Goal: Information Seeking & Learning: Learn about a topic

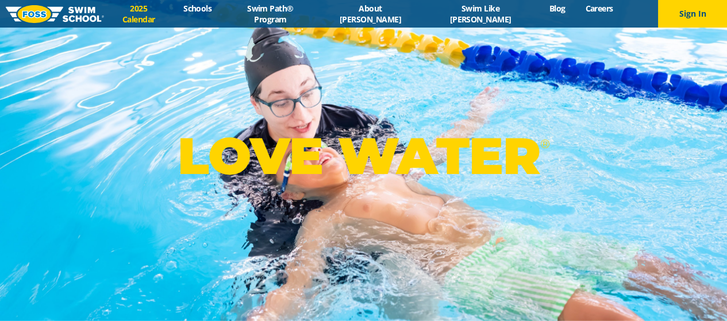
click at [174, 16] on link "2025 Calendar" at bounding box center [139, 14] width 70 height 22
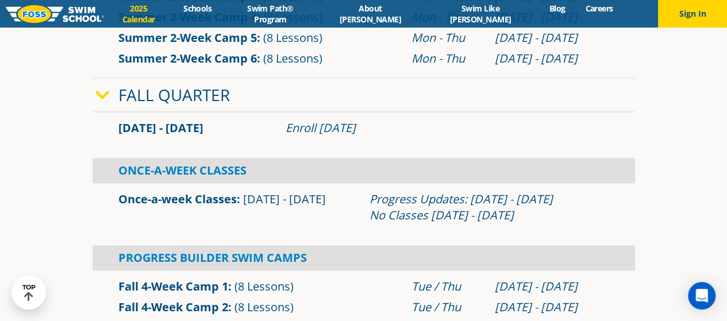
scroll to position [690, 0]
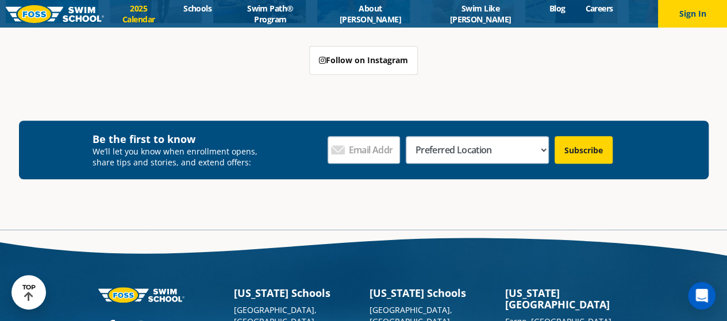
scroll to position [2717, 0]
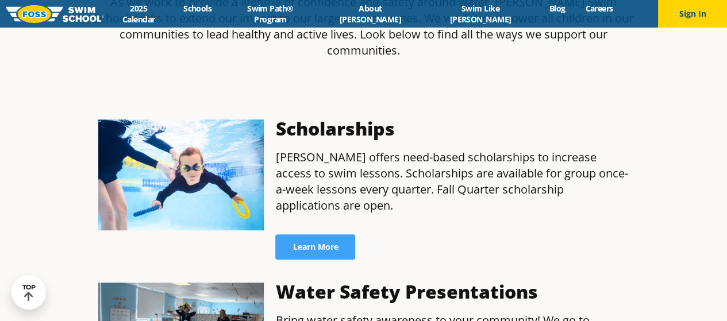
scroll to position [354, 0]
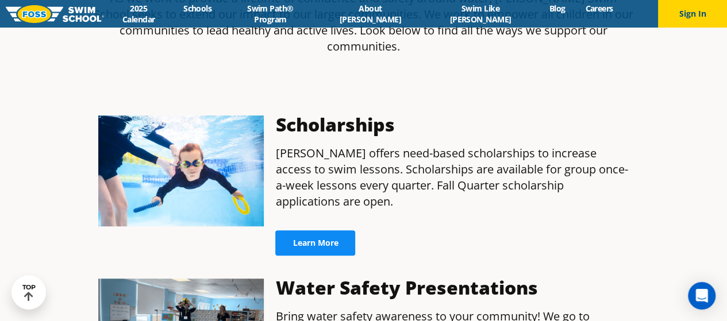
click at [305, 231] on link "Learn More" at bounding box center [315, 243] width 80 height 25
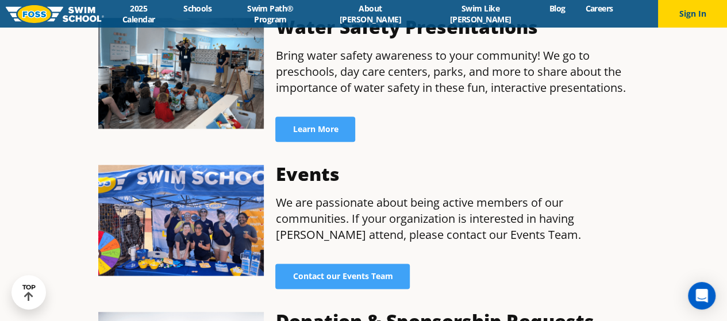
scroll to position [641, 0]
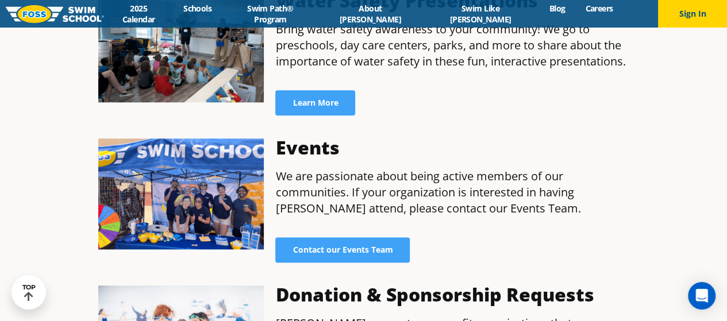
click at [229, 150] on img at bounding box center [181, 194] width 166 height 111
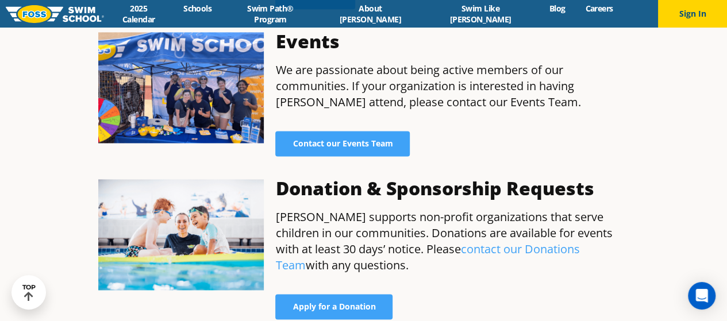
scroll to position [862, 0]
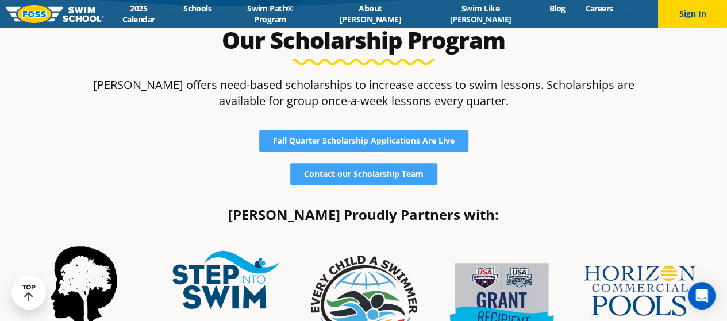
scroll to position [204, 0]
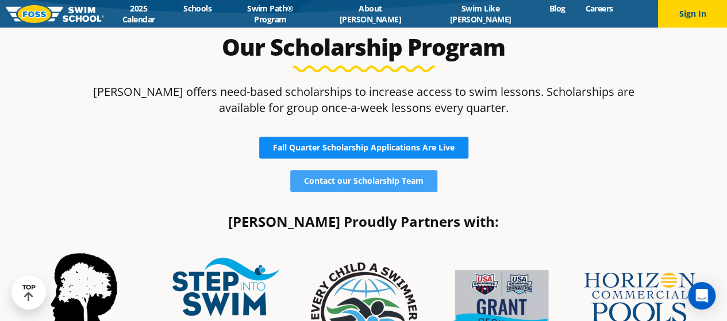
click at [371, 144] on span "Fall Quarter Scholarship Applications Are Live" at bounding box center [364, 148] width 182 height 8
